Goal: Information Seeking & Learning: Learn about a topic

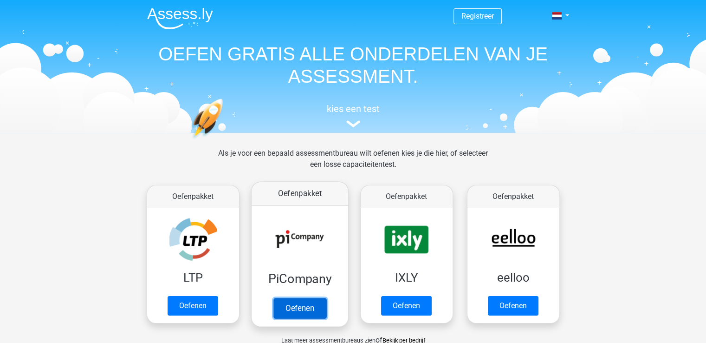
click at [303, 302] on link "Oefenen" at bounding box center [299, 308] width 53 height 20
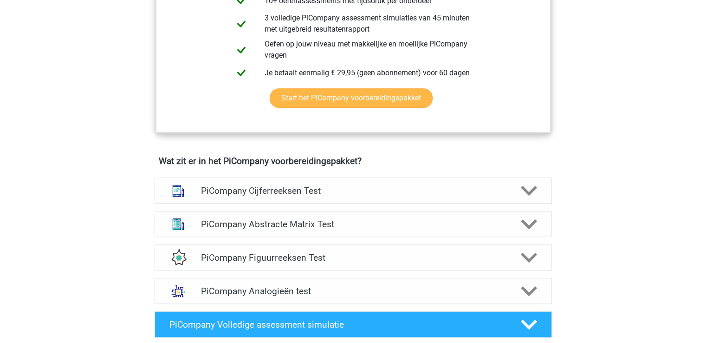
scroll to position [557, 0]
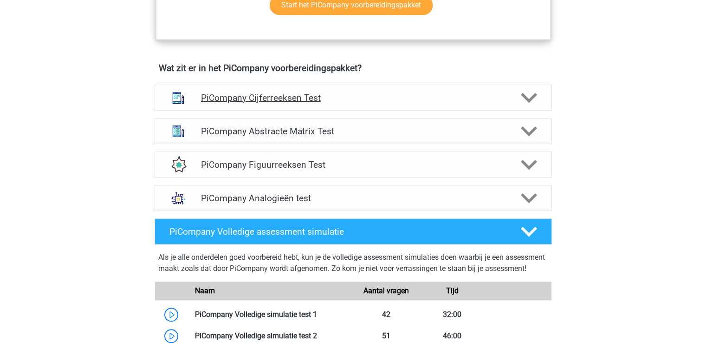
click at [524, 106] on icon at bounding box center [529, 98] width 16 height 16
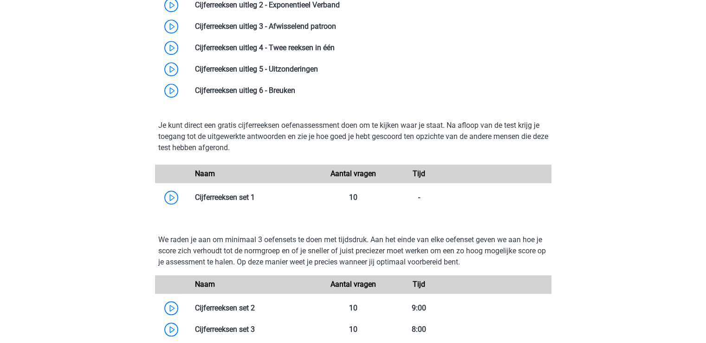
scroll to position [604, 0]
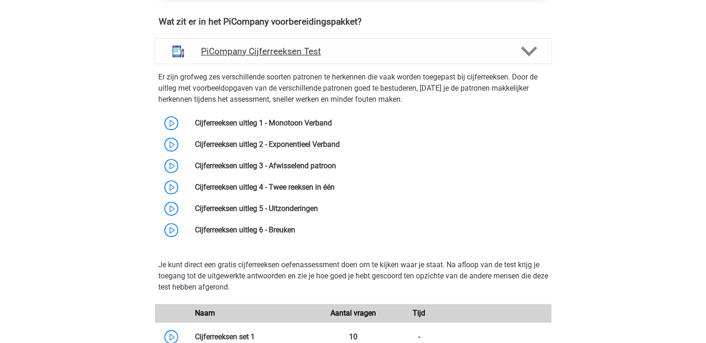
click at [528, 58] on icon at bounding box center [529, 51] width 16 height 16
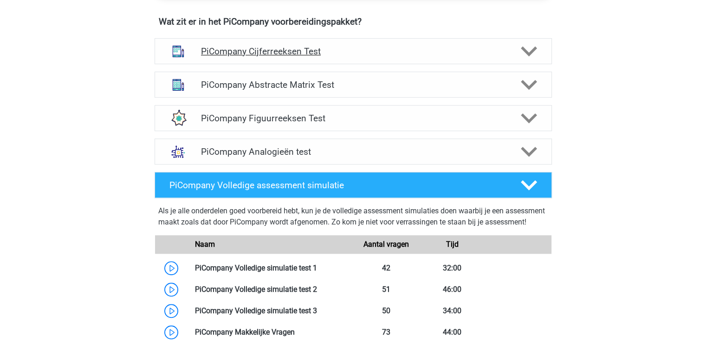
click at [528, 58] on icon at bounding box center [529, 51] width 16 height 16
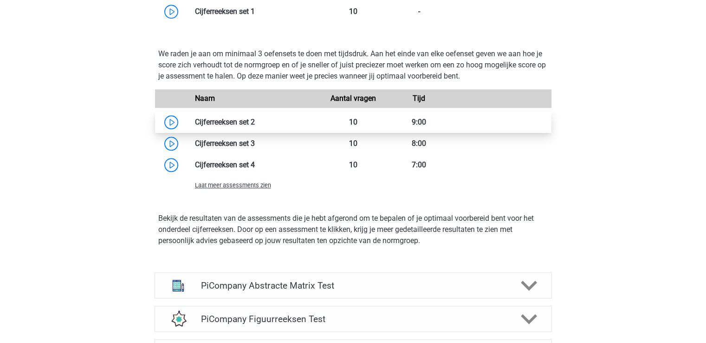
scroll to position [1022, 0]
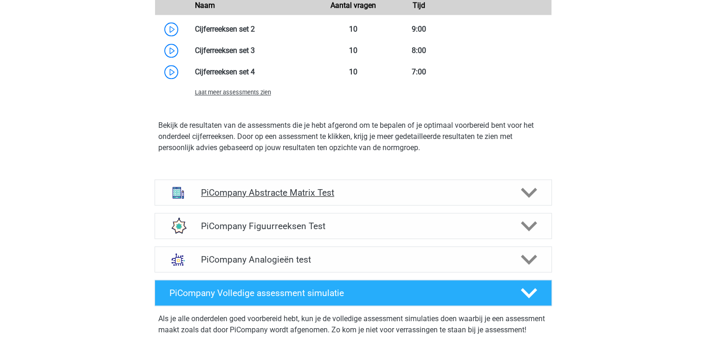
click at [538, 199] on div at bounding box center [528, 192] width 32 height 16
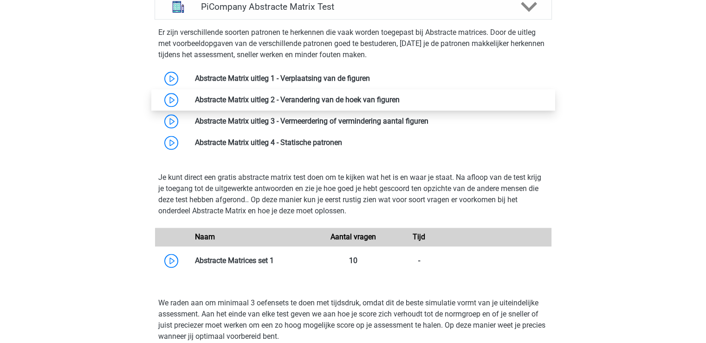
scroll to position [1114, 0]
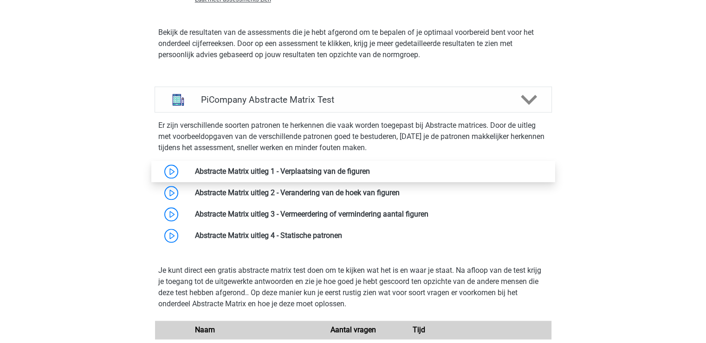
click at [370, 176] on link at bounding box center [370, 171] width 0 height 9
click at [525, 104] on polygon at bounding box center [529, 99] width 16 height 10
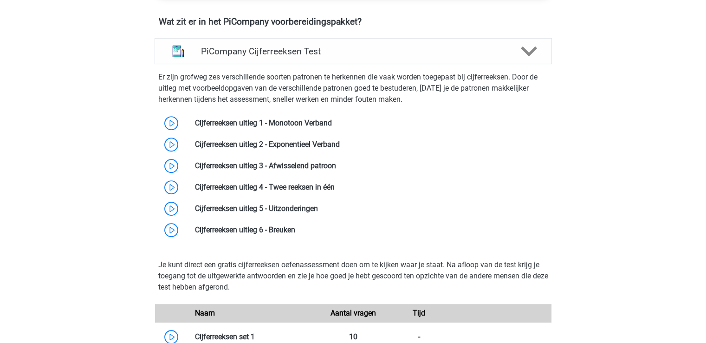
scroll to position [464, 0]
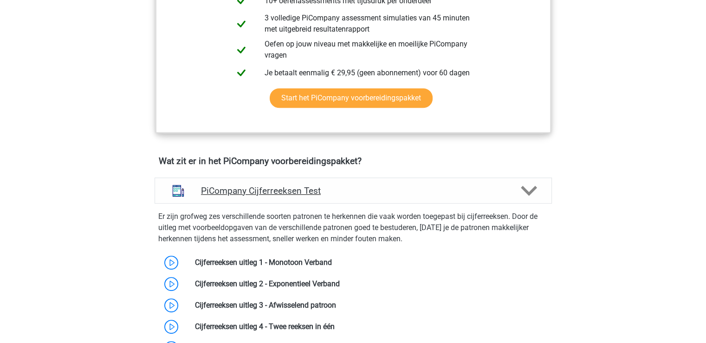
click at [535, 199] on icon at bounding box center [529, 190] width 16 height 16
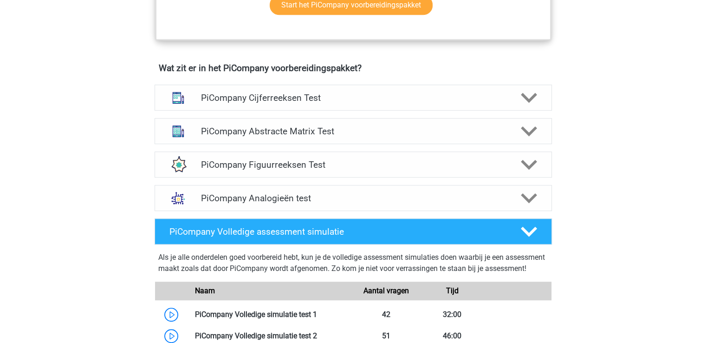
scroll to position [697, 0]
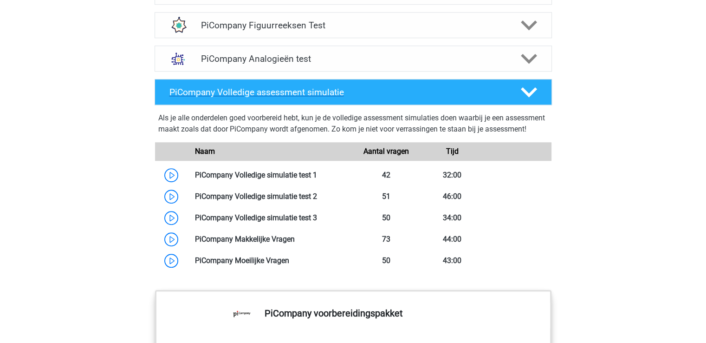
click at [531, 99] on icon at bounding box center [529, 92] width 16 height 16
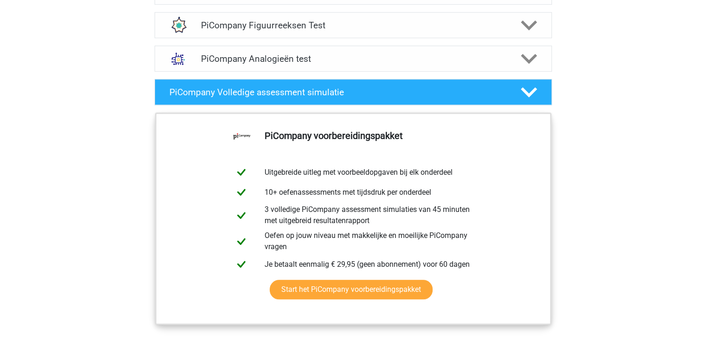
scroll to position [557, 0]
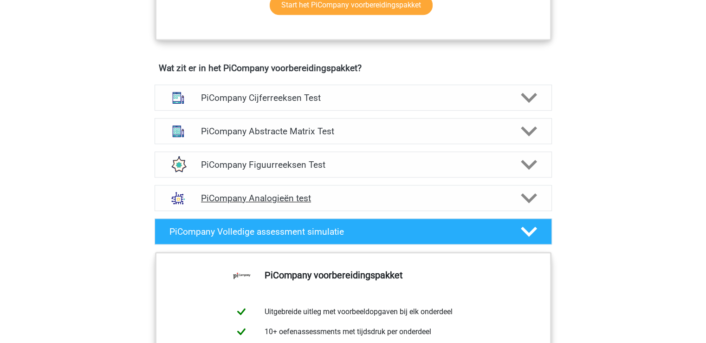
click at [529, 204] on icon at bounding box center [529, 198] width 16 height 16
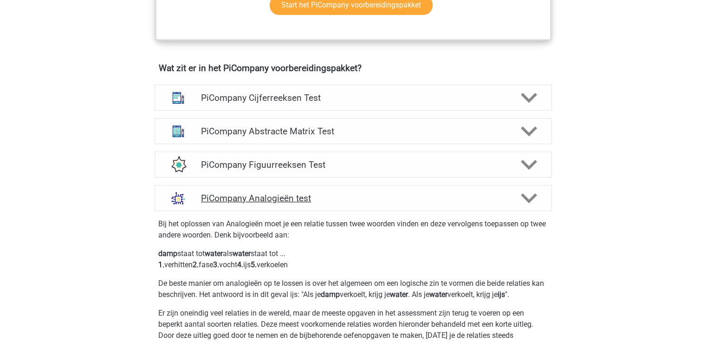
click at [529, 204] on icon at bounding box center [529, 198] width 16 height 16
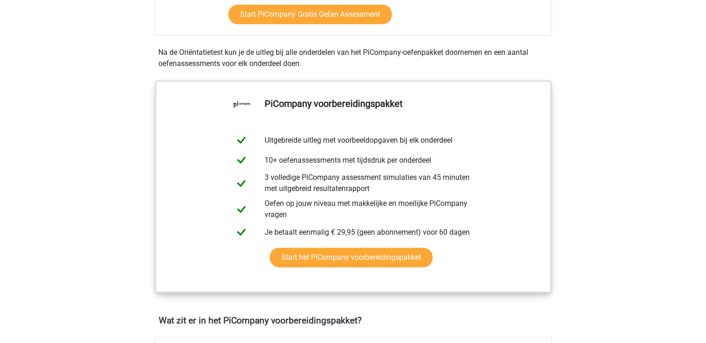
scroll to position [73, 0]
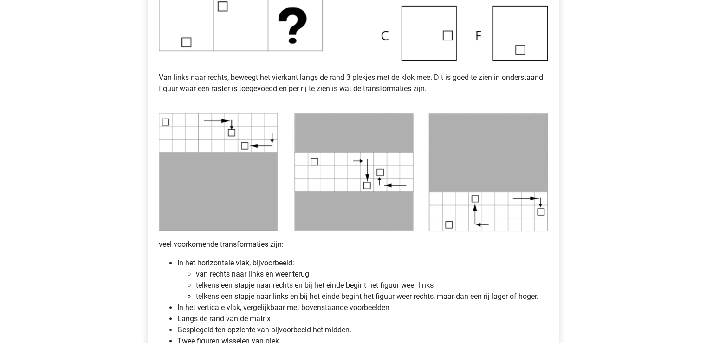
scroll to position [511, 0]
